Goal: Navigation & Orientation: Find specific page/section

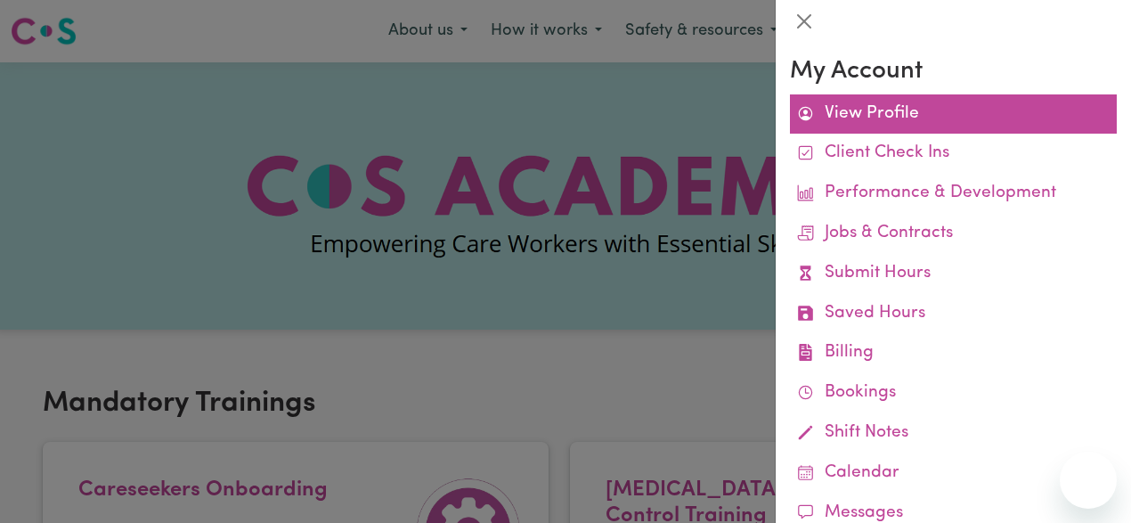
click at [959, 113] on link "View Profile" at bounding box center [953, 114] width 327 height 40
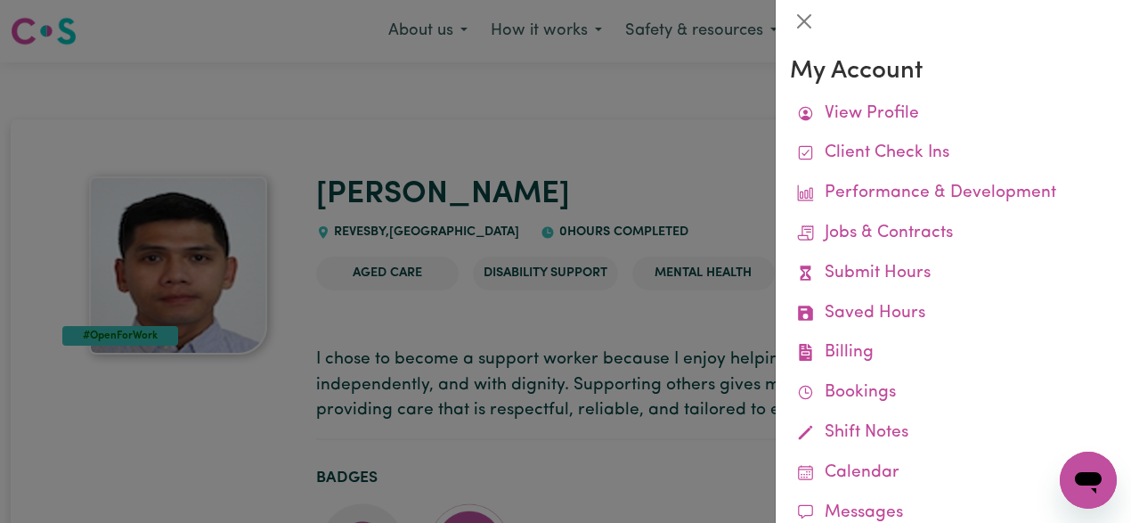
click at [753, 143] on div at bounding box center [565, 261] width 1131 height 523
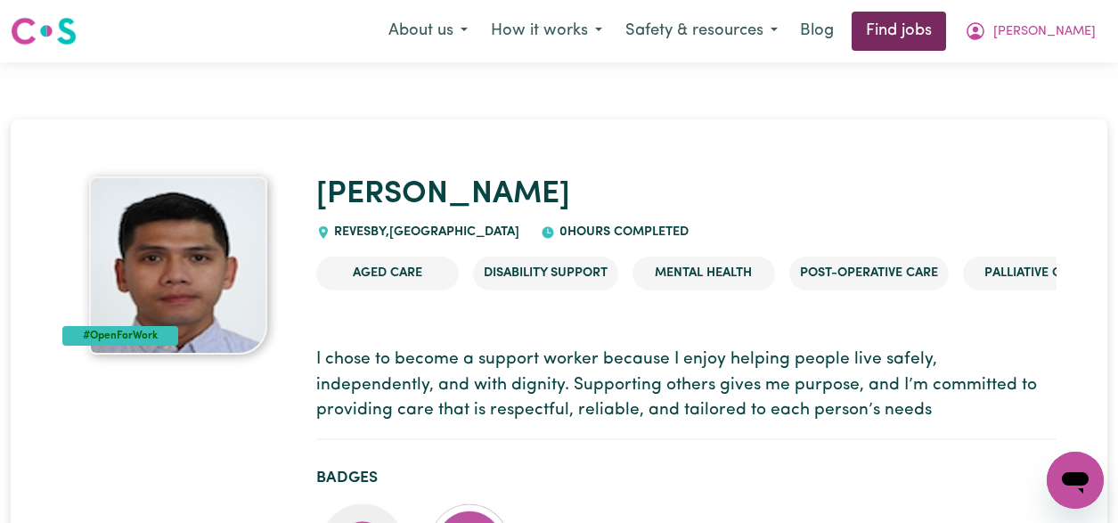
click at [946, 39] on link "Find jobs" at bounding box center [899, 31] width 94 height 39
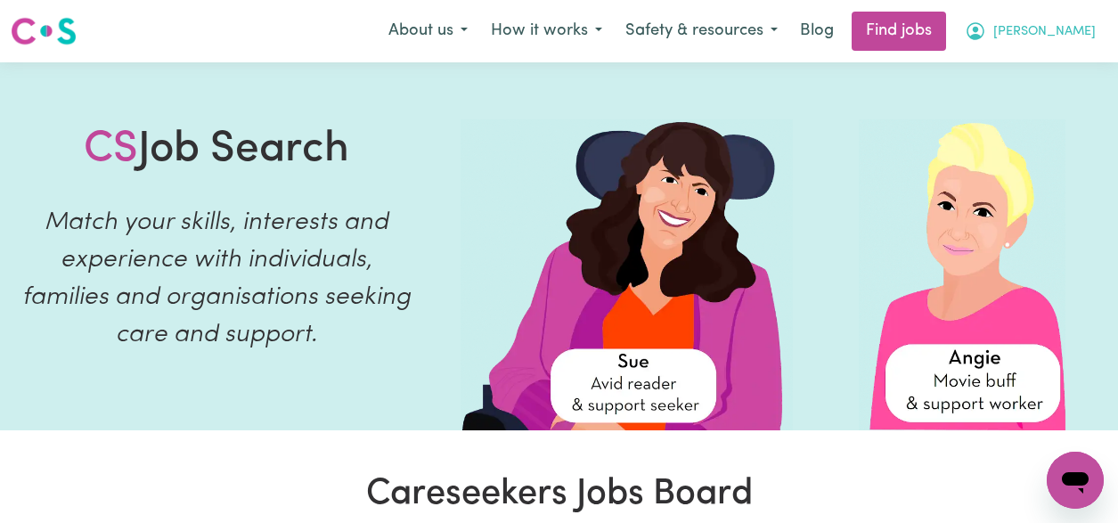
click at [1080, 30] on span "[PERSON_NAME]" at bounding box center [1044, 32] width 102 height 20
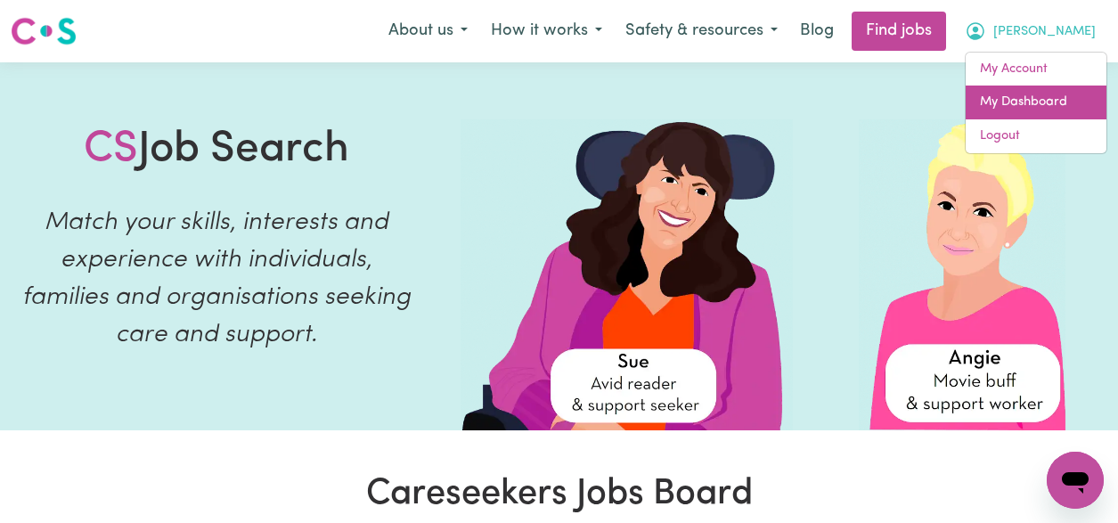
click at [1056, 91] on link "My Dashboard" at bounding box center [1036, 103] width 141 height 34
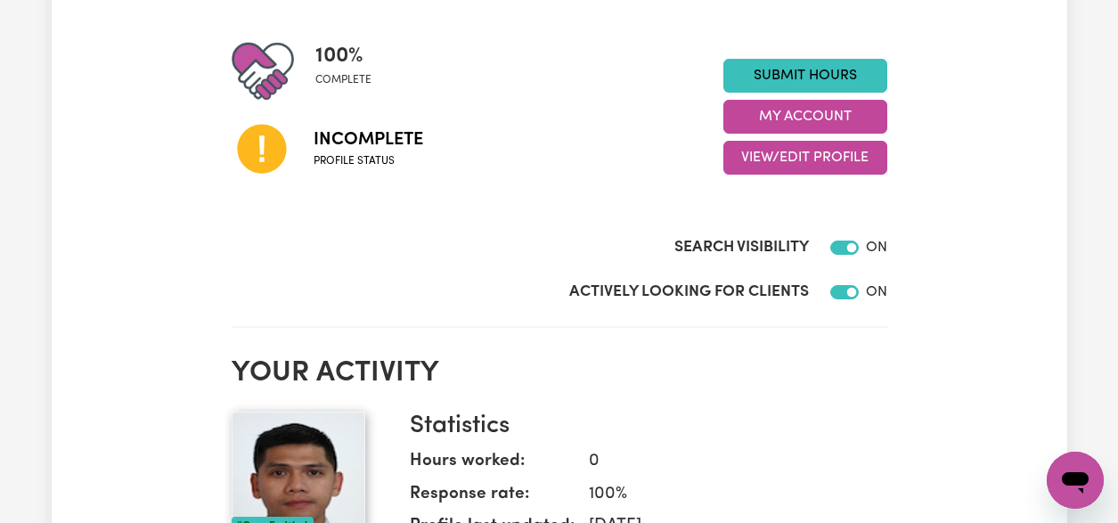
scroll to position [216, 0]
